Goal: Task Accomplishment & Management: Manage account settings

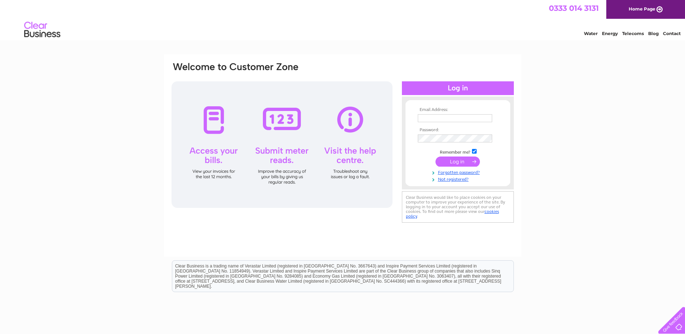
type input "[EMAIL_ADDRESS][DOMAIN_NAME]"
click at [455, 160] on input "submit" at bounding box center [457, 161] width 44 height 10
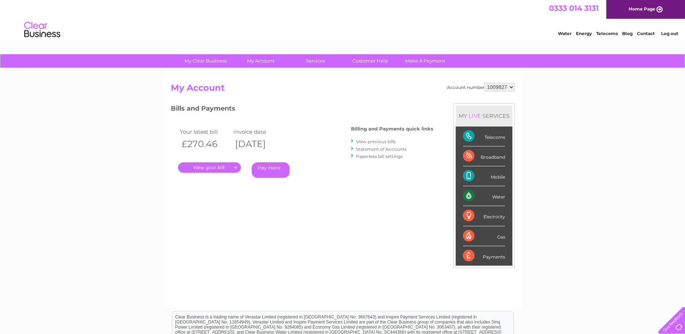
click at [220, 169] on link "." at bounding box center [209, 167] width 63 height 10
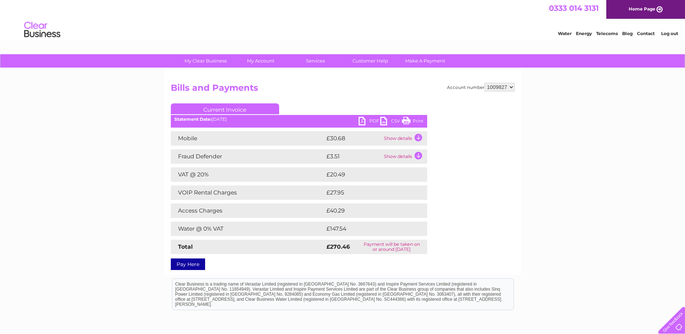
click at [375, 120] on link "PDF" at bounding box center [370, 122] width 22 height 10
